Goal: Register for event/course

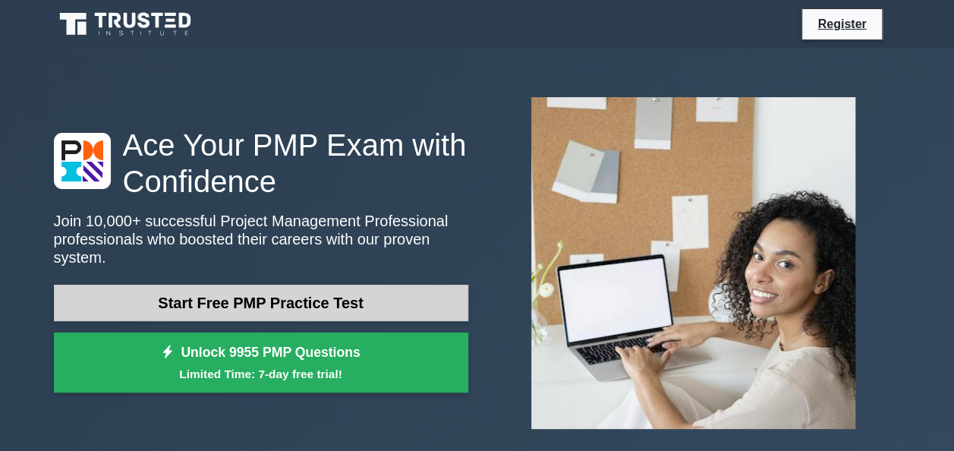
click at [414, 296] on link "Start Free PMP Practice Test" at bounding box center [261, 303] width 415 height 36
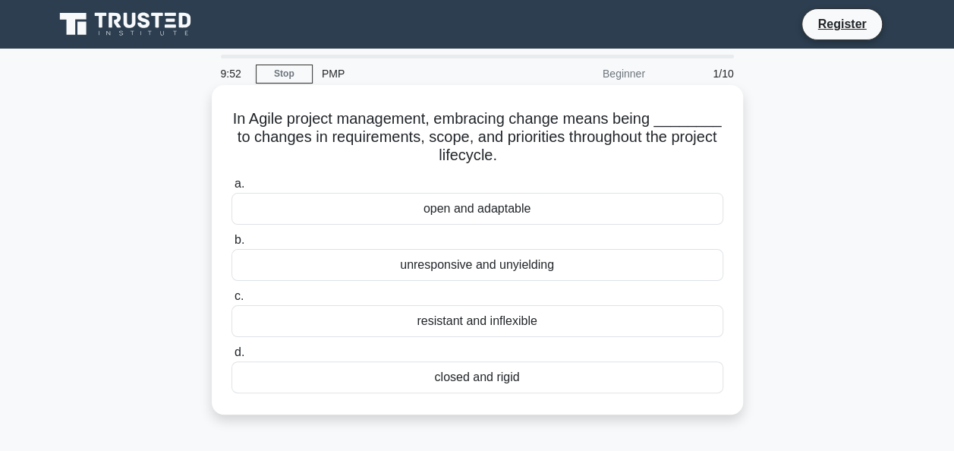
click at [577, 222] on div "open and adaptable" at bounding box center [478, 209] width 492 height 32
click at [232, 189] on input "a. open and adaptable" at bounding box center [232, 184] width 0 height 10
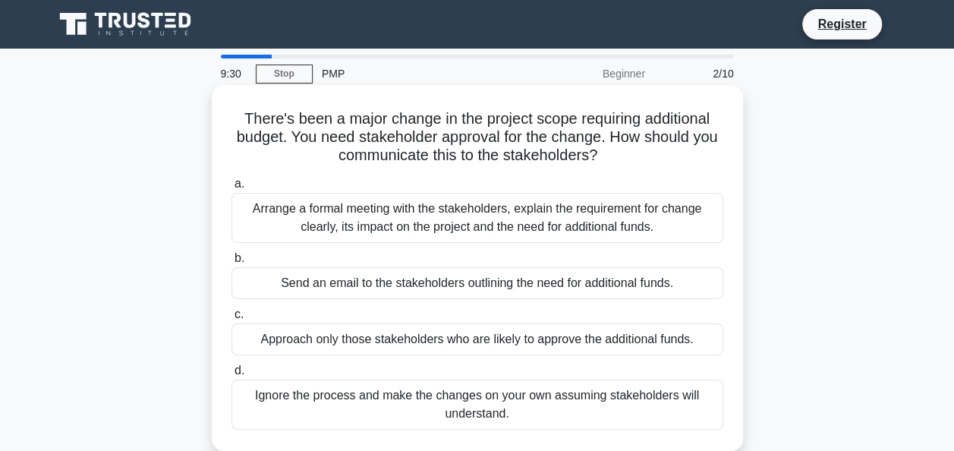
click at [665, 220] on div "Arrange a formal meeting with the stakeholders, explain the requirement for cha…" at bounding box center [478, 218] width 492 height 50
click at [232, 189] on input "a. Arrange a formal meeting with the stakeholders, explain the requirement for …" at bounding box center [232, 184] width 0 height 10
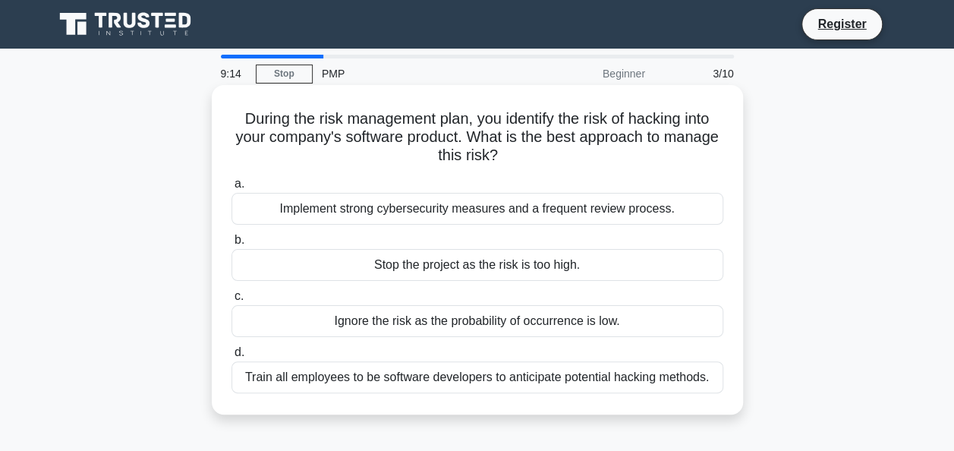
click at [563, 221] on div "Implement strong cybersecurity measures and a frequent review process." at bounding box center [478, 209] width 492 height 32
click at [232, 189] on input "a. Implement strong cybersecurity measures and a frequent review process." at bounding box center [232, 184] width 0 height 10
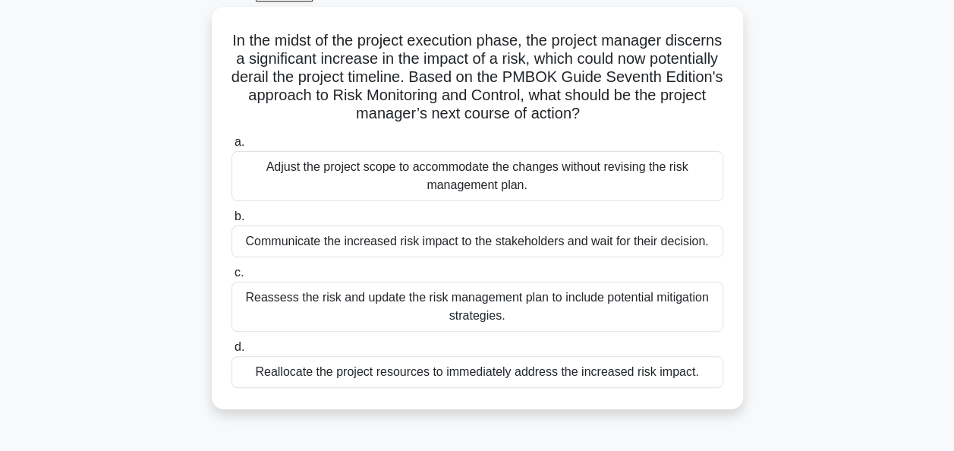
scroll to position [84, 0]
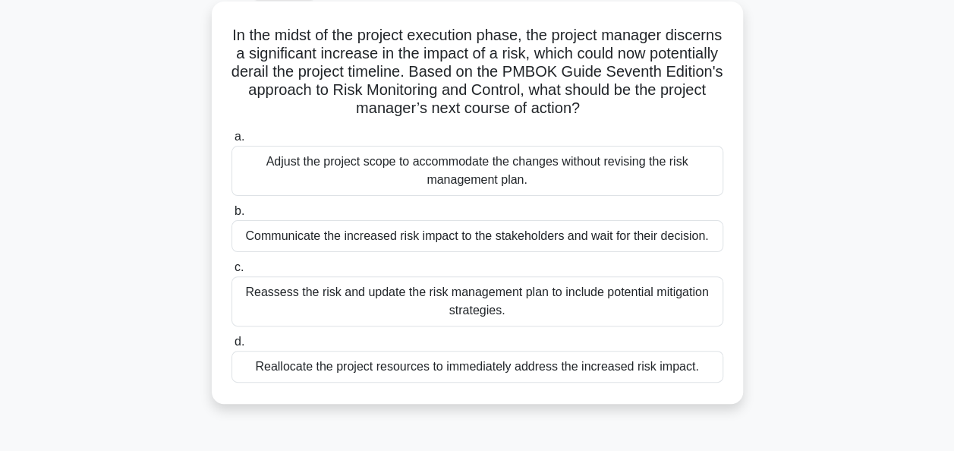
click at [579, 307] on div "Reassess the risk and update the risk management plan to include potential miti…" at bounding box center [478, 301] width 492 height 50
click at [232, 273] on input "c. Reassess the risk and update the risk management plan to include potential m…" at bounding box center [232, 268] width 0 height 10
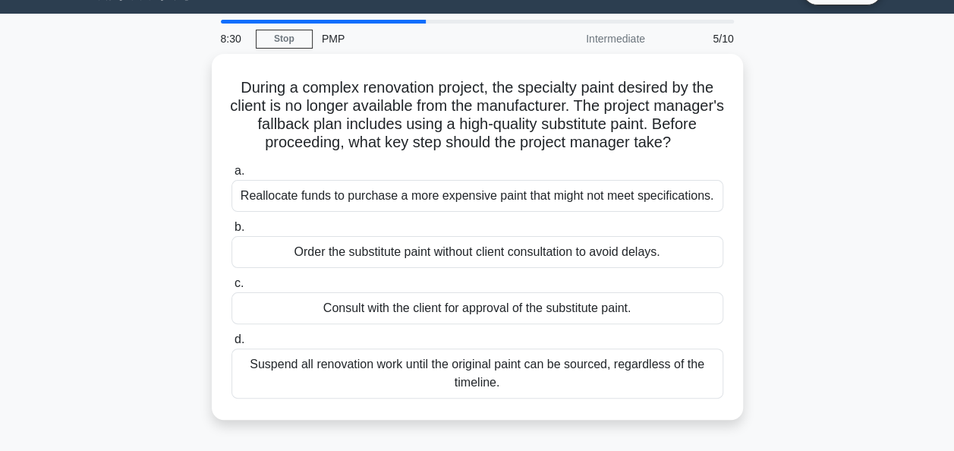
scroll to position [0, 0]
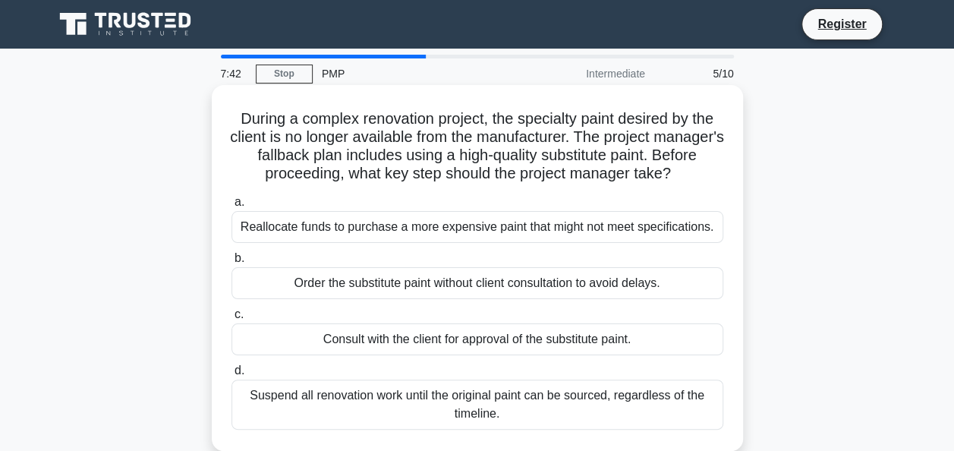
click at [591, 343] on div "Consult with the client for approval of the substitute paint." at bounding box center [478, 339] width 492 height 32
click at [232, 320] on input "c. Consult with the client for approval of the substitute paint." at bounding box center [232, 315] width 0 height 10
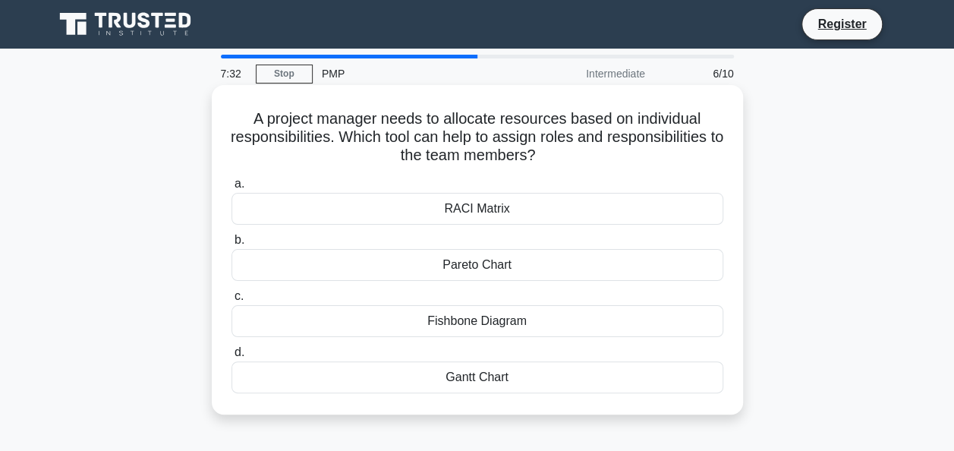
click at [594, 219] on div "RACI Matrix" at bounding box center [478, 209] width 492 height 32
click at [232, 189] on input "a. RACI Matrix" at bounding box center [232, 184] width 0 height 10
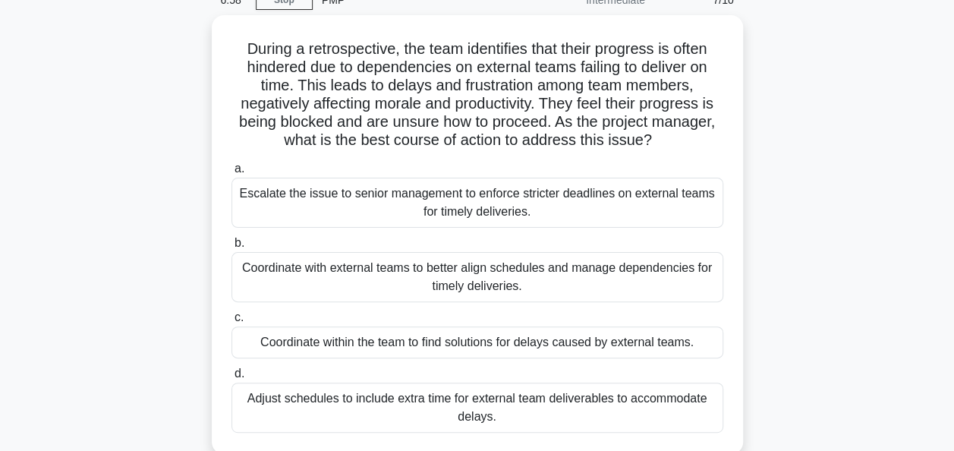
scroll to position [91, 0]
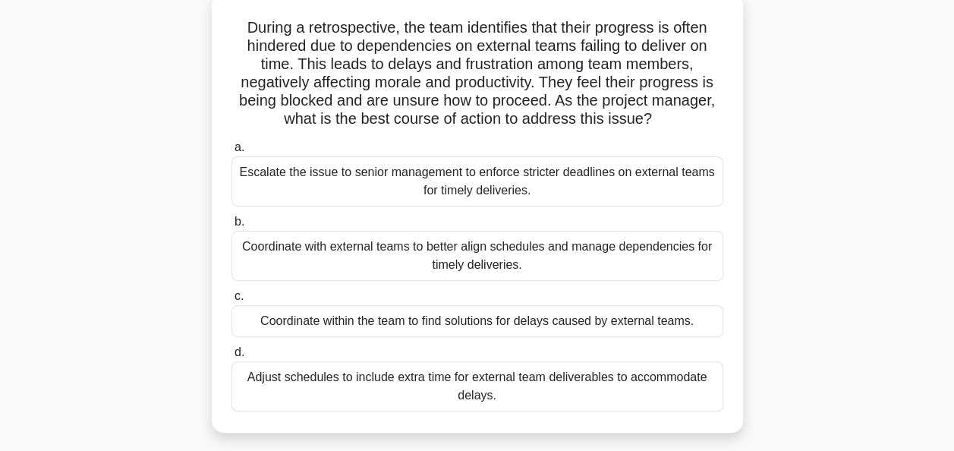
click at [430, 189] on div "Escalate the issue to senior management to enforce stricter deadlines on extern…" at bounding box center [478, 181] width 492 height 50
click at [232, 153] on input "a. Escalate the issue to senior management to enforce stricter deadlines on ext…" at bounding box center [232, 148] width 0 height 10
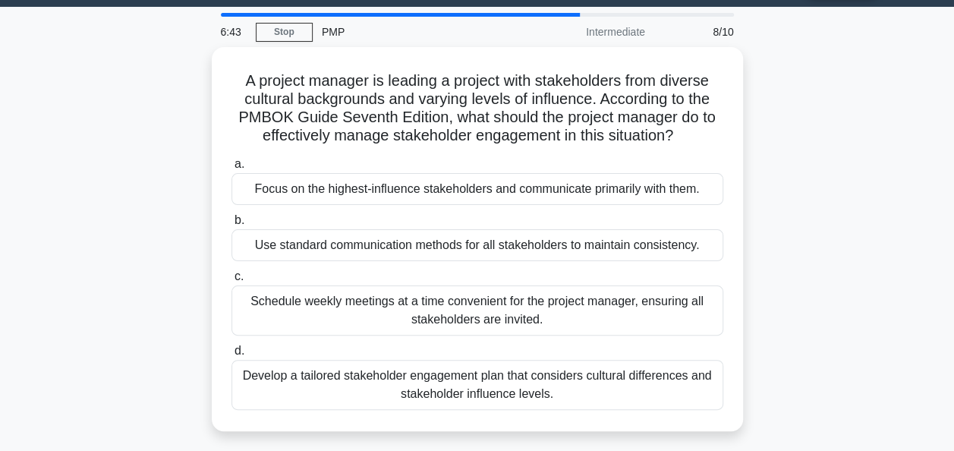
scroll to position [0, 0]
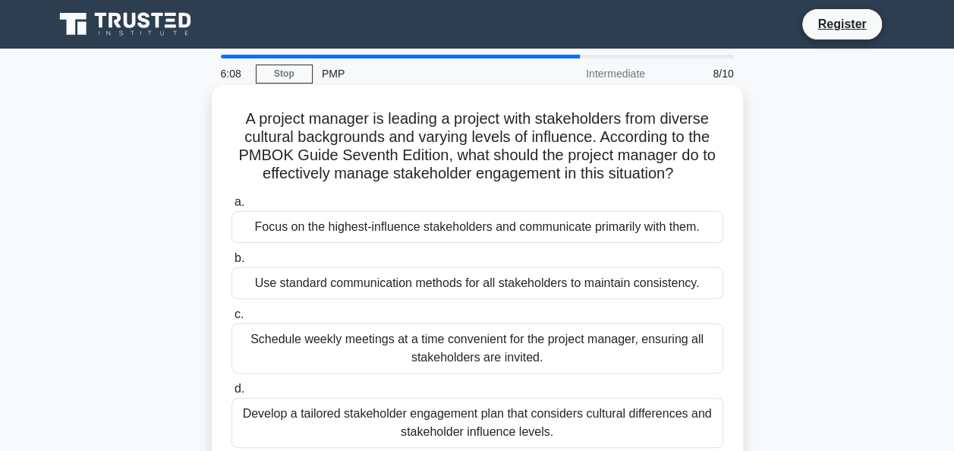
click at [582, 422] on div "Develop a tailored stakeholder engagement plan that considers cultural differen…" at bounding box center [478, 423] width 492 height 50
click at [232, 394] on input "d. Develop a tailored stakeholder engagement plan that considers cultural diffe…" at bounding box center [232, 389] width 0 height 10
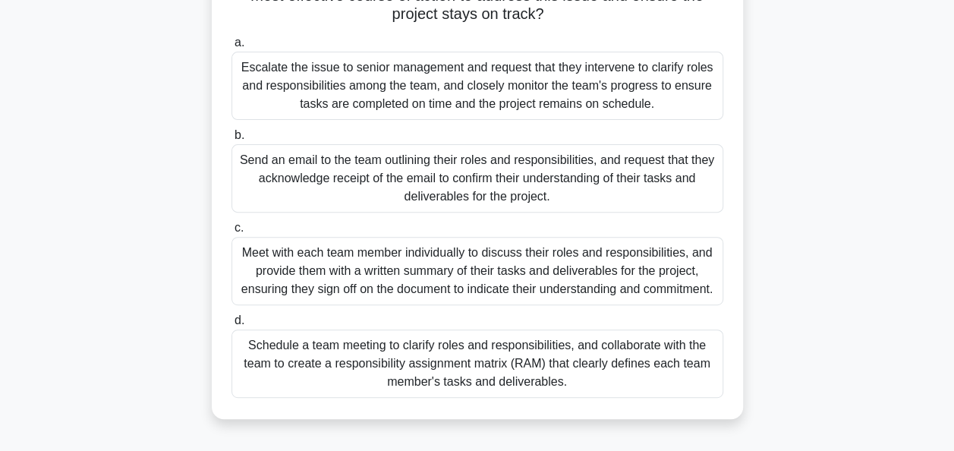
scroll to position [199, 0]
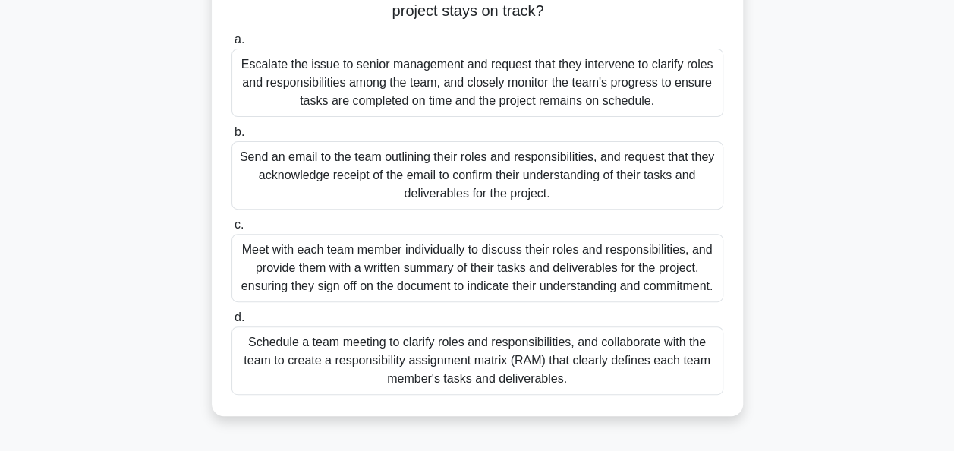
click at [676, 395] on div "Schedule a team meeting to clarify roles and responsibilities, and collaborate …" at bounding box center [478, 361] width 492 height 68
click at [232, 323] on input "d. Schedule a team meeting to clarify roles and responsibilities, and collabora…" at bounding box center [232, 318] width 0 height 10
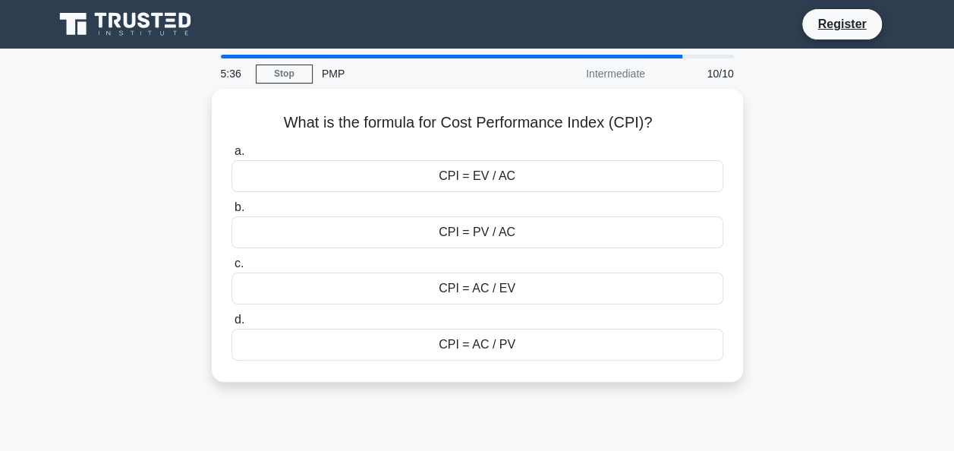
scroll to position [0, 0]
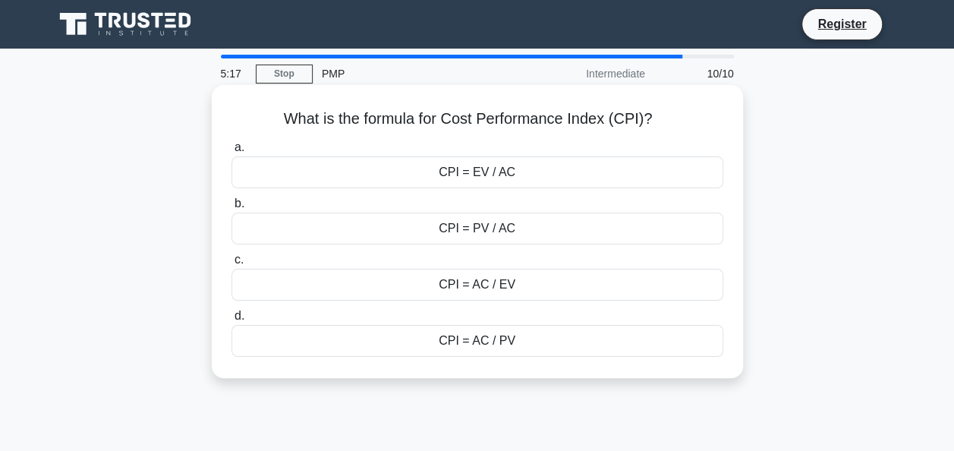
click at [689, 181] on div "CPI = EV / AC" at bounding box center [478, 172] width 492 height 32
click at [232, 153] on input "a. CPI = EV / AC" at bounding box center [232, 148] width 0 height 10
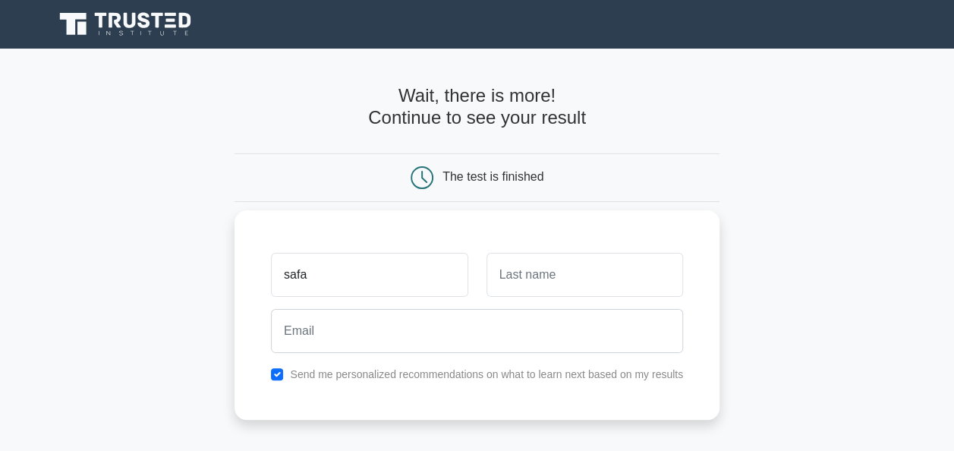
type input "safa"
click at [532, 270] on input "text" at bounding box center [585, 275] width 197 height 44
type input "[PERSON_NAME]"
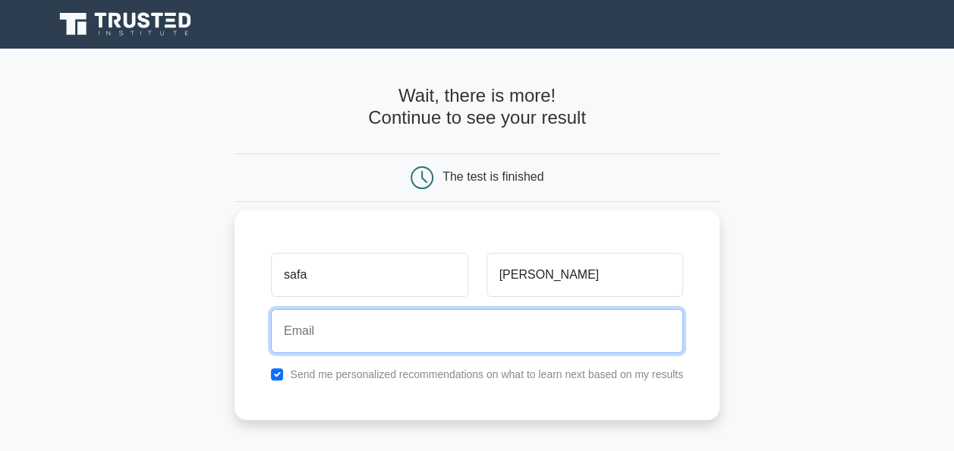
click at [553, 331] on input "email" at bounding box center [477, 331] width 412 height 44
type input "[EMAIL_ADDRESS][DOMAIN_NAME]"
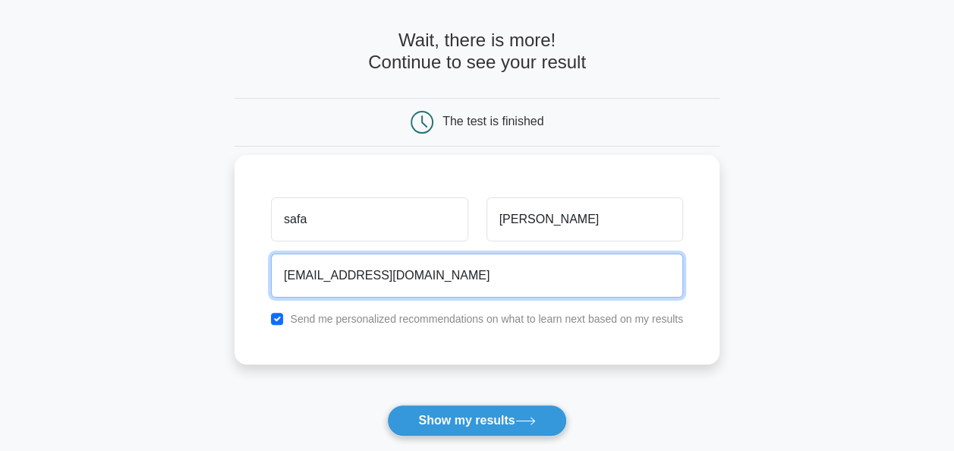
scroll to position [151, 0]
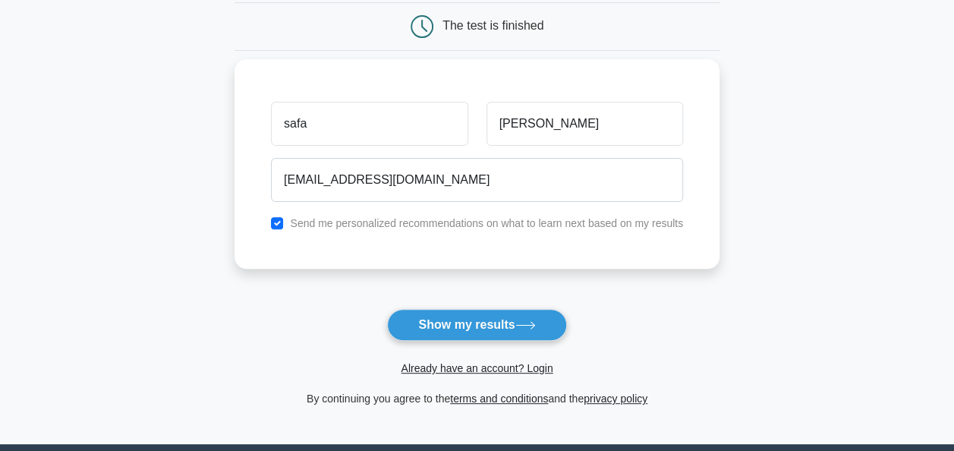
click at [630, 231] on div "Send me personalized recommendations on what to learn next based on my results" at bounding box center [477, 223] width 431 height 18
click at [278, 226] on input "checkbox" at bounding box center [277, 223] width 12 height 12
checkbox input "false"
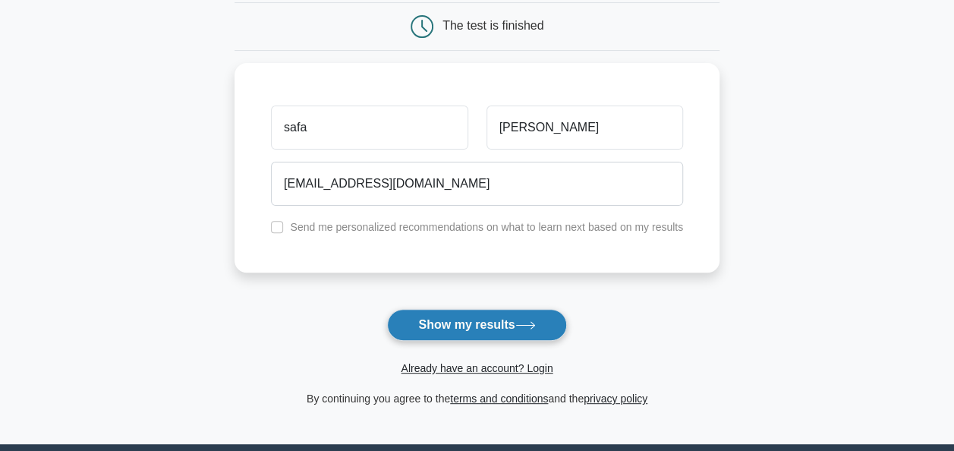
click at [516, 331] on button "Show my results" at bounding box center [476, 325] width 179 height 32
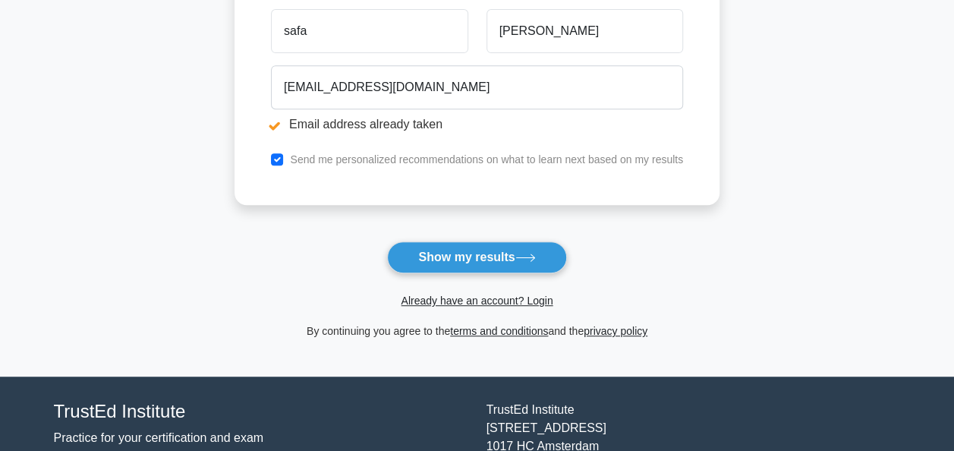
scroll to position [304, 0]
click at [524, 302] on link "Already have an account? Login" at bounding box center [477, 301] width 152 height 12
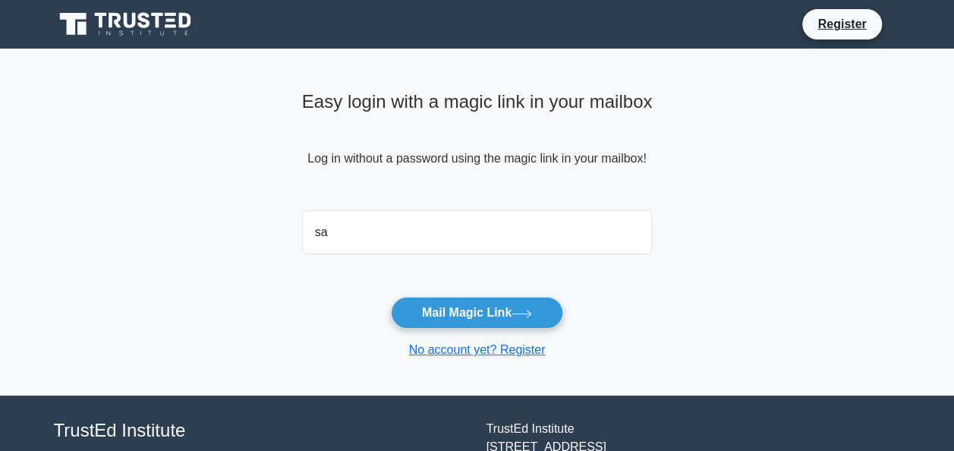
type input "[EMAIL_ADDRESS][DOMAIN_NAME]"
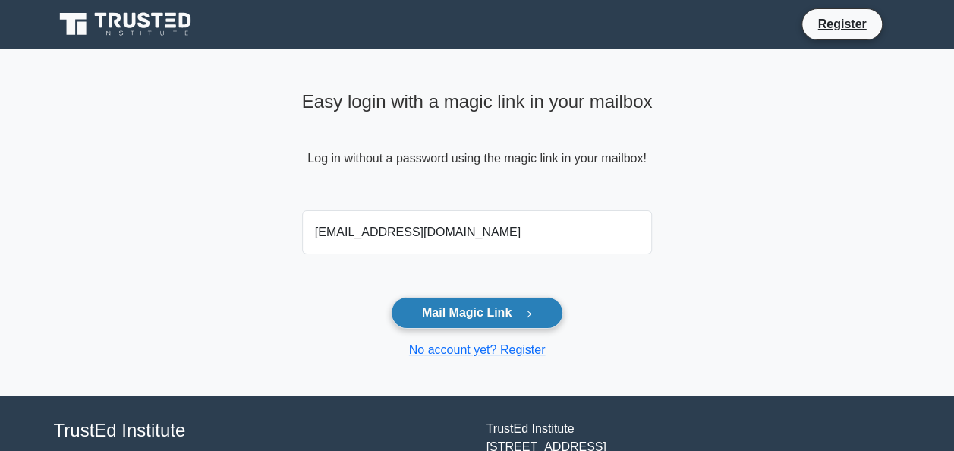
click at [526, 302] on button "Mail Magic Link" at bounding box center [477, 313] width 172 height 32
